Goal: Navigation & Orientation: Find specific page/section

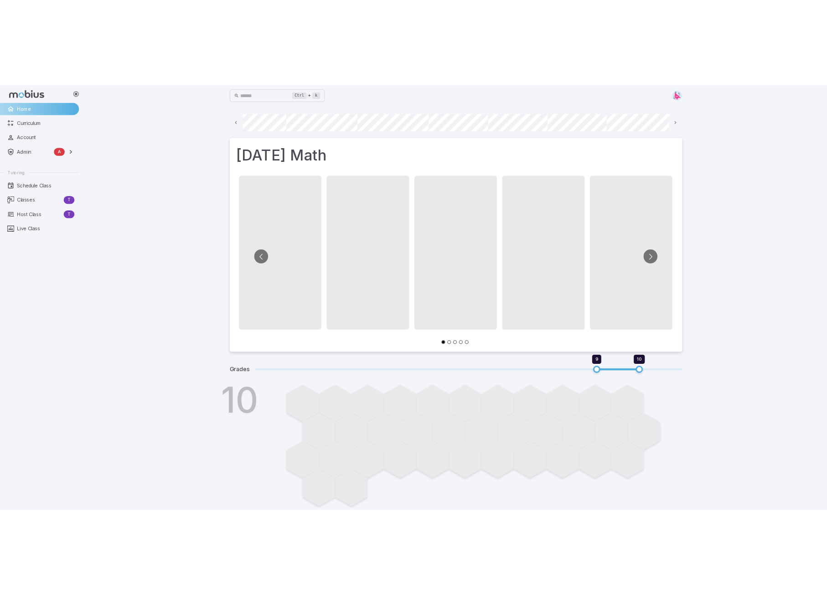
scroll to position [0, 490]
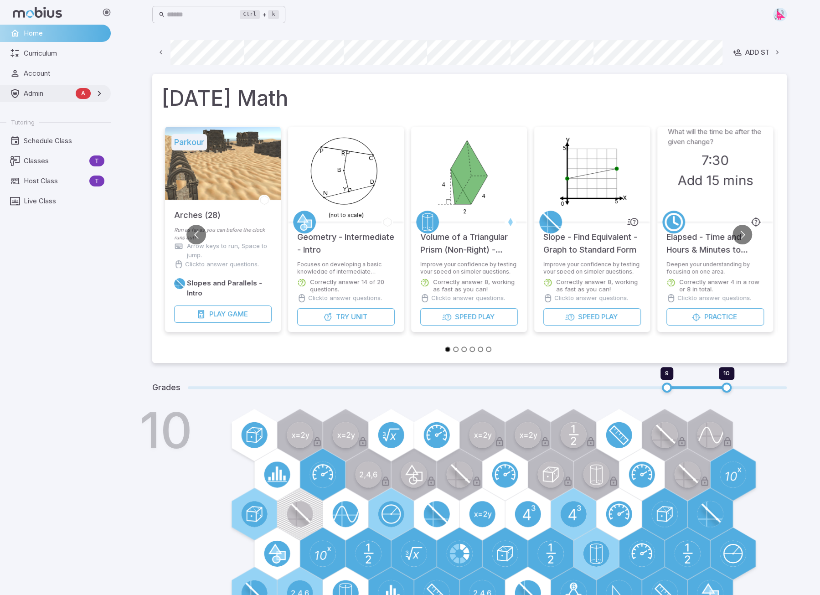
click at [36, 89] on span "Admin" at bounding box center [48, 93] width 48 height 10
click at [35, 115] on span "Accounts" at bounding box center [65, 114] width 80 height 10
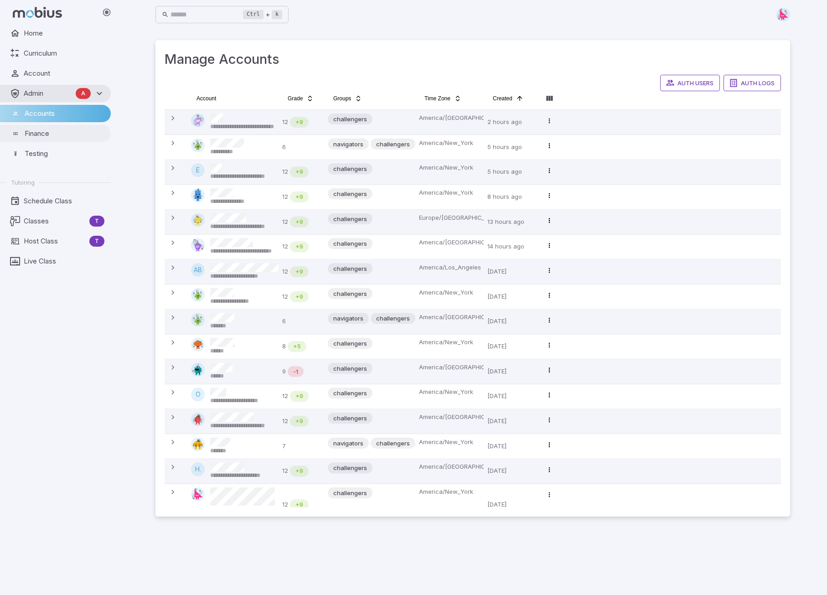
click at [31, 136] on span "Finance" at bounding box center [65, 134] width 80 height 10
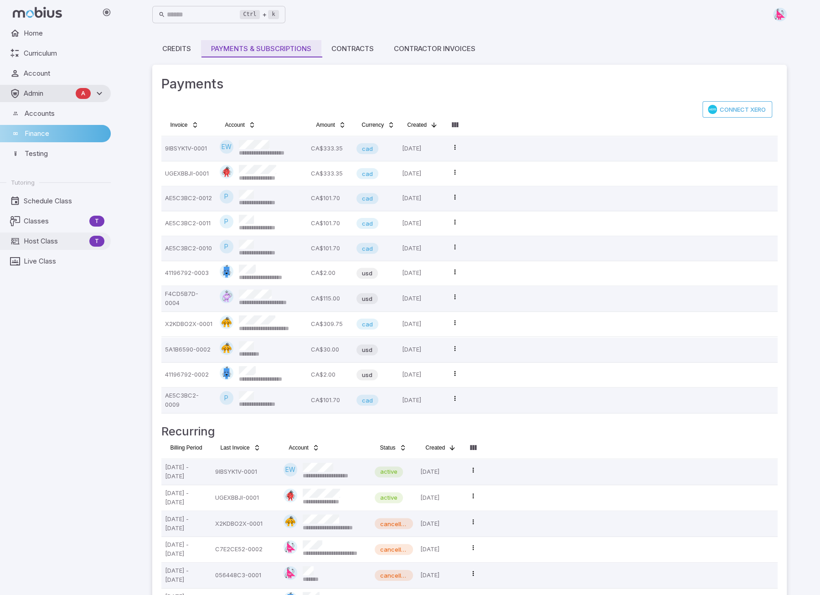
click at [40, 239] on span "Host Class" at bounding box center [55, 241] width 62 height 10
